Goal: Task Accomplishment & Management: Manage account settings

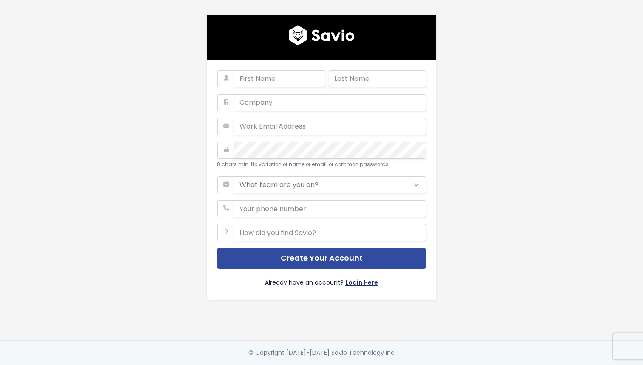
click at [364, 277] on link "Login Here" at bounding box center [362, 283] width 33 height 12
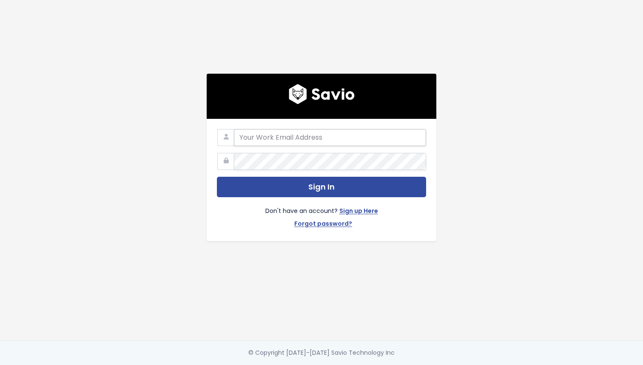
click at [291, 140] on input "email" at bounding box center [330, 137] width 192 height 17
click at [312, 99] on img at bounding box center [322, 94] width 66 height 20
